Goal: Communication & Community: Answer question/provide support

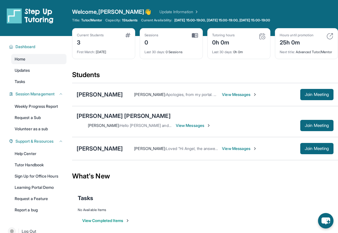
click at [228, 97] on span "View Messages" at bounding box center [239, 95] width 35 height 6
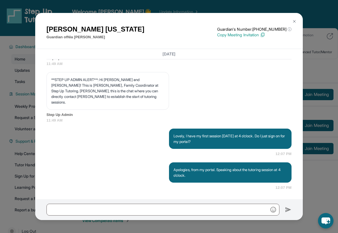
scroll to position [542, 0]
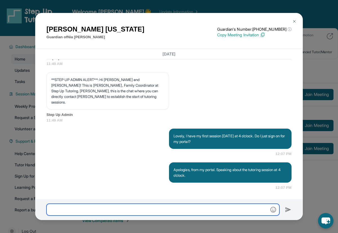
click at [146, 209] on input "text" at bounding box center [162, 210] width 233 height 12
type input "*"
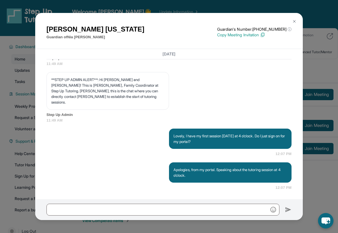
click at [255, 37] on p "Copy Meeting Invitation" at bounding box center [254, 35] width 74 height 6
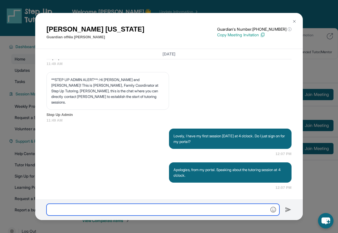
click at [174, 210] on input "text" at bounding box center [162, 210] width 233 height 12
paste input "**********"
type input "**********"
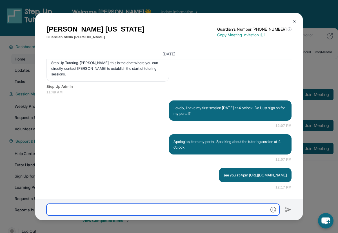
scroll to position [575, 0]
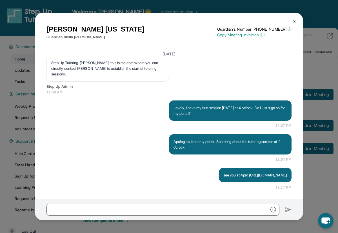
click at [294, 23] on button at bounding box center [294, 21] width 11 height 11
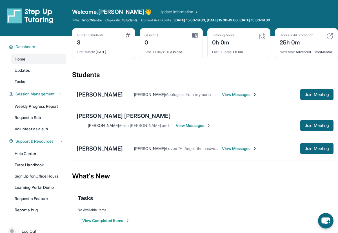
click at [247, 146] on span "View Messages" at bounding box center [239, 149] width 35 height 6
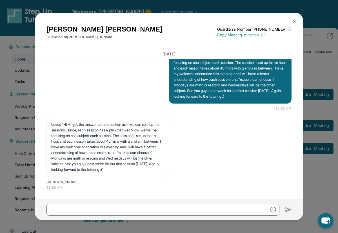
scroll to position [766, 0]
click at [294, 22] on img at bounding box center [294, 21] width 5 height 5
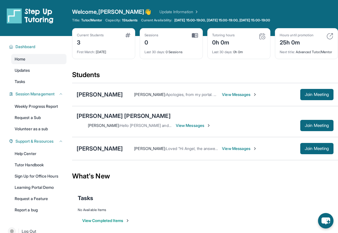
click at [222, 97] on span "View Messages" at bounding box center [239, 95] width 35 height 6
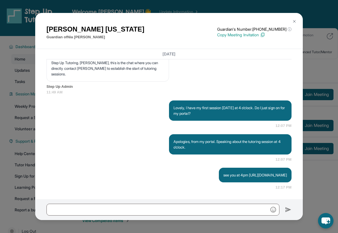
scroll to position [575, 0]
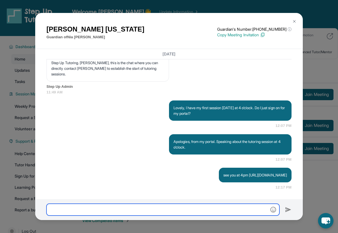
click at [103, 210] on input "text" at bounding box center [162, 210] width 233 height 12
type input "**********"
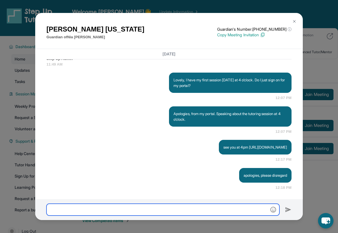
scroll to position [603, 0]
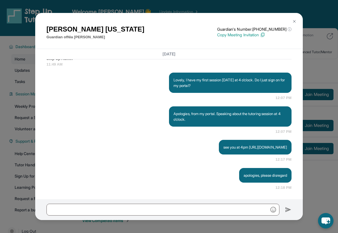
click at [296, 21] on img at bounding box center [294, 21] width 5 height 5
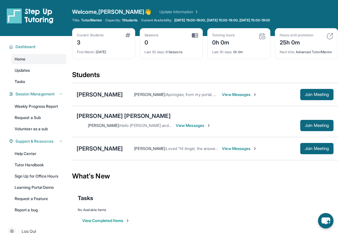
click at [242, 146] on span "View Messages" at bounding box center [239, 149] width 35 height 6
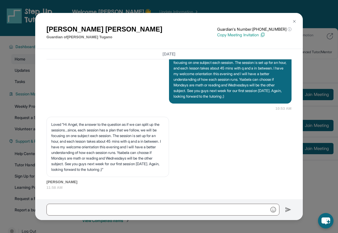
scroll to position [766, 0]
click at [249, 35] on p "Copy Meeting Invitation" at bounding box center [254, 35] width 74 height 6
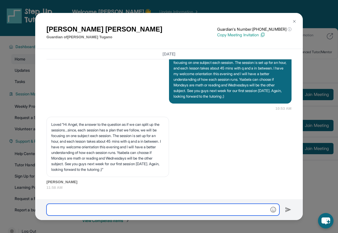
click at [59, 211] on input "text" at bounding box center [162, 210] width 233 height 12
type input "*"
paste input "**********"
type input "**********"
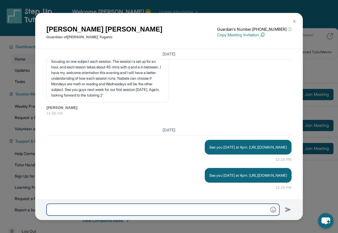
scroll to position [818, 0]
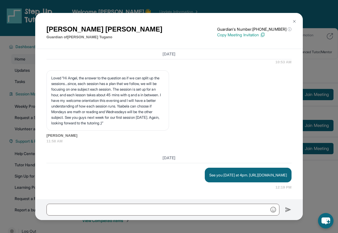
click at [294, 21] on img at bounding box center [294, 21] width 5 height 5
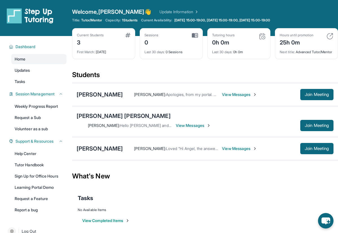
click at [211, 123] on span "View Messages" at bounding box center [193, 126] width 35 height 6
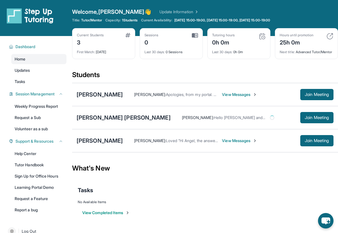
click at [252, 121] on div "[PERSON_NAME] : Hello [PERSON_NAME] and [PERSON_NAME]! I am [PERSON_NAME] and I…" at bounding box center [236, 118] width 130 height 6
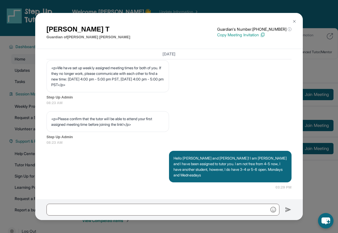
scroll to position [326, 0]
click at [295, 23] on img at bounding box center [294, 21] width 5 height 5
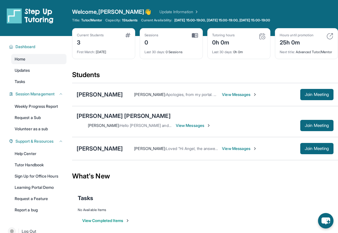
click at [228, 97] on span "View Messages" at bounding box center [239, 95] width 35 height 6
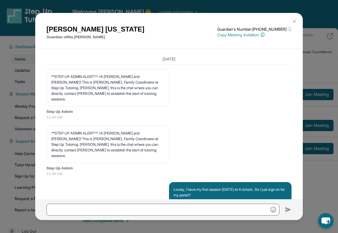
scroll to position [603, 0]
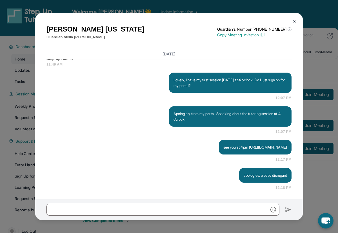
click at [294, 21] on img at bounding box center [294, 21] width 5 height 5
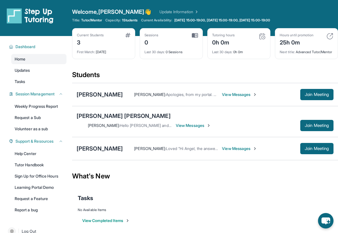
click at [211, 123] on span "View Messages" at bounding box center [193, 126] width 35 height 6
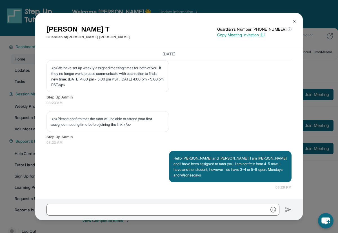
scroll to position [326, 0]
click at [295, 21] on img at bounding box center [294, 21] width 5 height 5
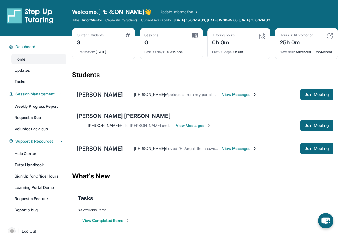
click at [224, 97] on span "View Messages" at bounding box center [239, 95] width 35 height 6
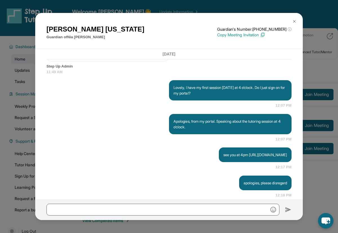
scroll to position [603, 0]
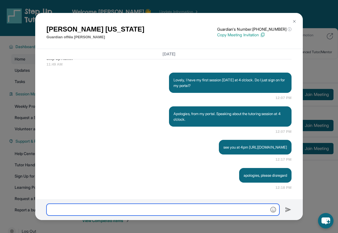
click at [82, 211] on input "text" at bounding box center [162, 210] width 233 height 12
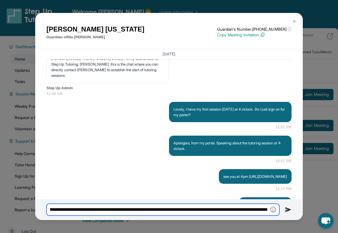
scroll to position [563, 0]
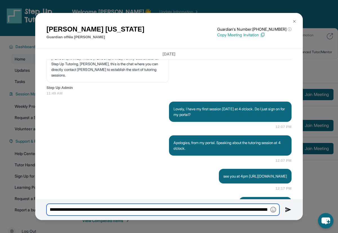
type input "**********"
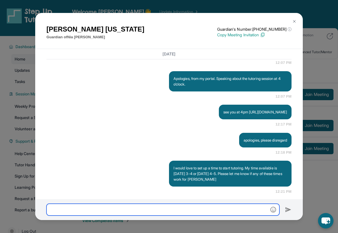
scroll to position [643, 0]
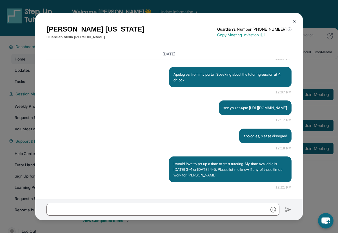
click at [295, 23] on img at bounding box center [294, 21] width 5 height 5
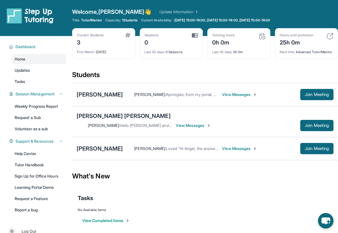
scroll to position [36, 0]
